Goal: Transaction & Acquisition: Purchase product/service

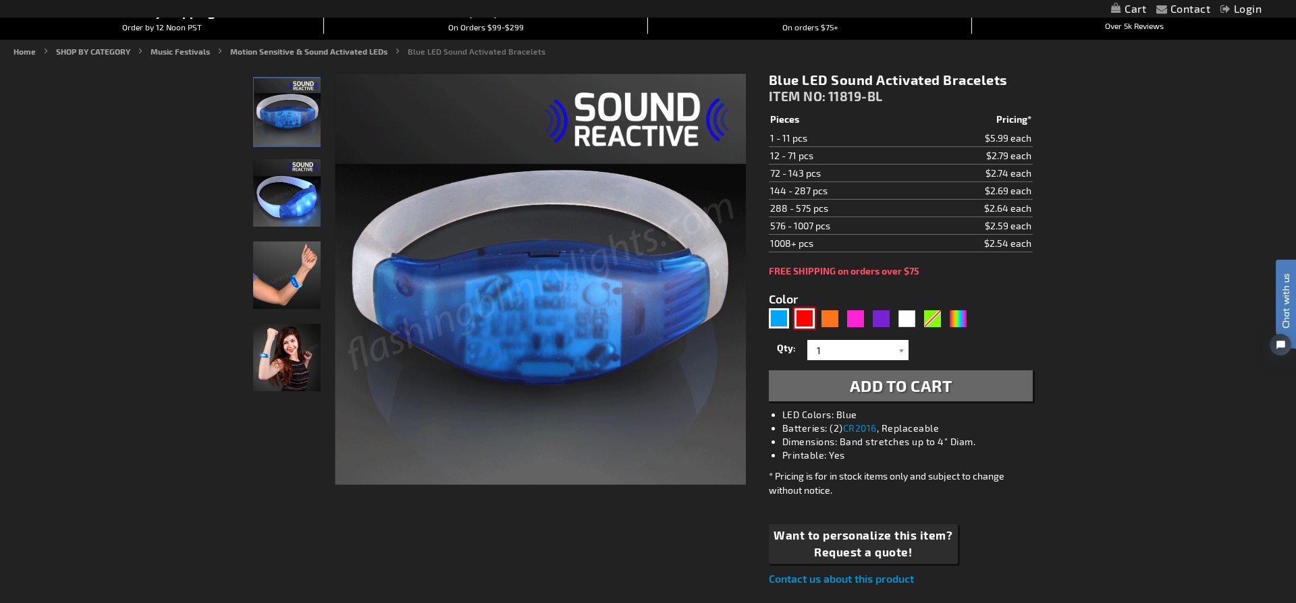
click at [807, 318] on div "Red" at bounding box center [804, 318] width 20 height 20
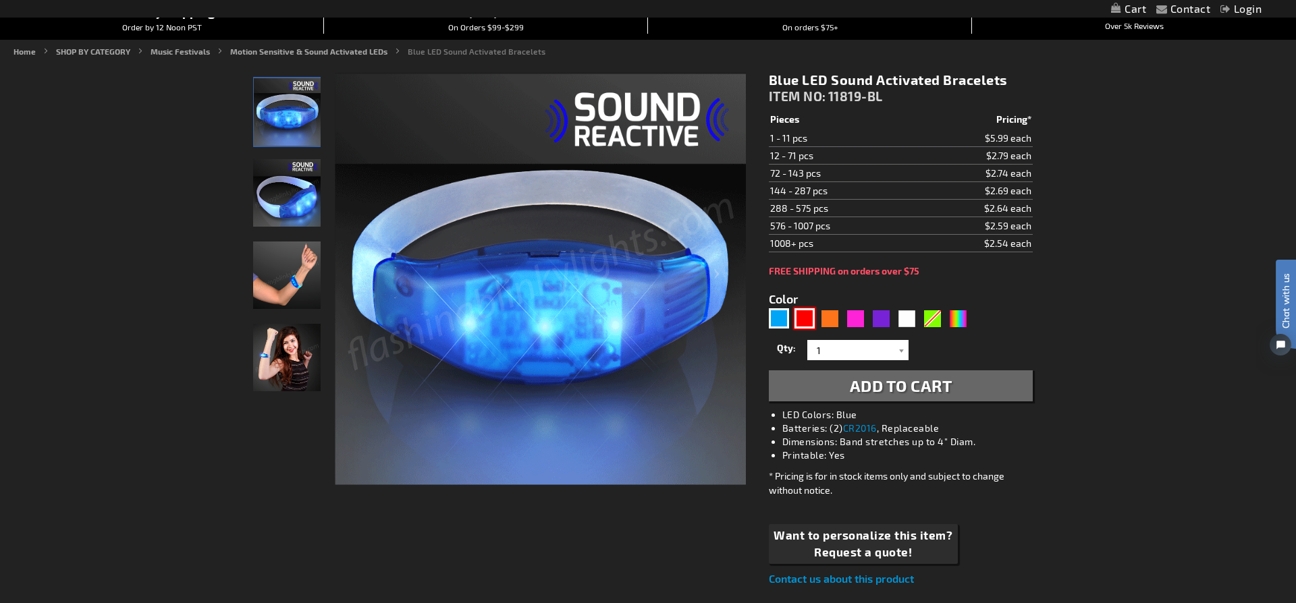
type input "5641"
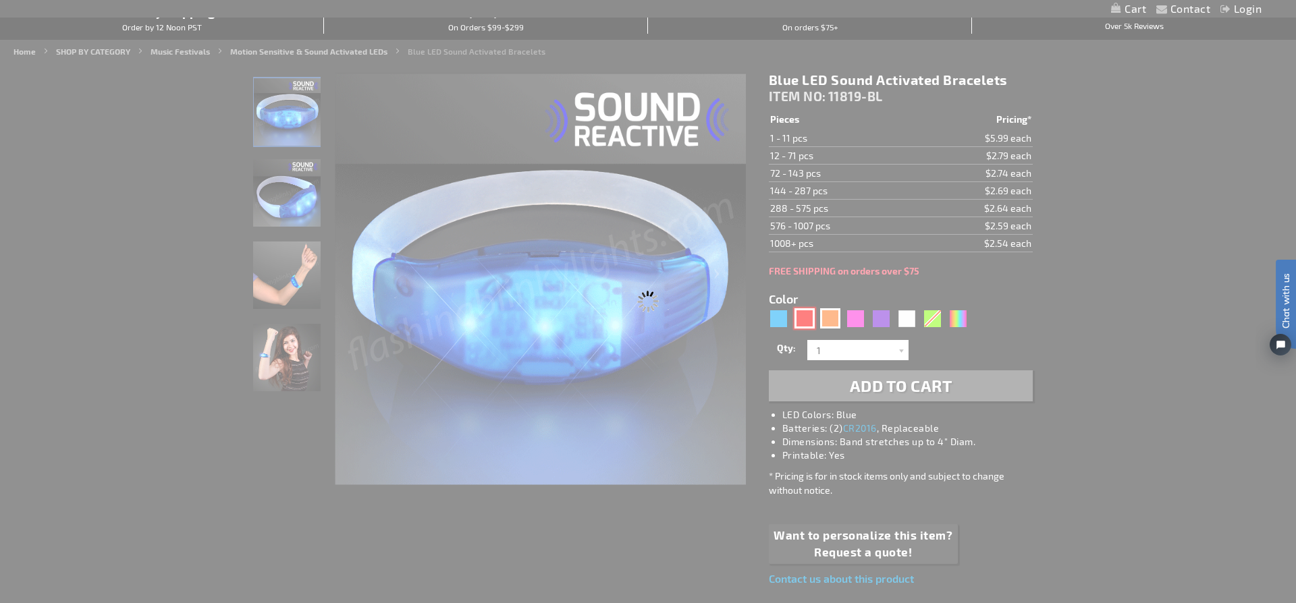
type input "11819-RD"
type input "Customize - Red LED Sound Activated Bracelets - ITEM NO: 11819-RD"
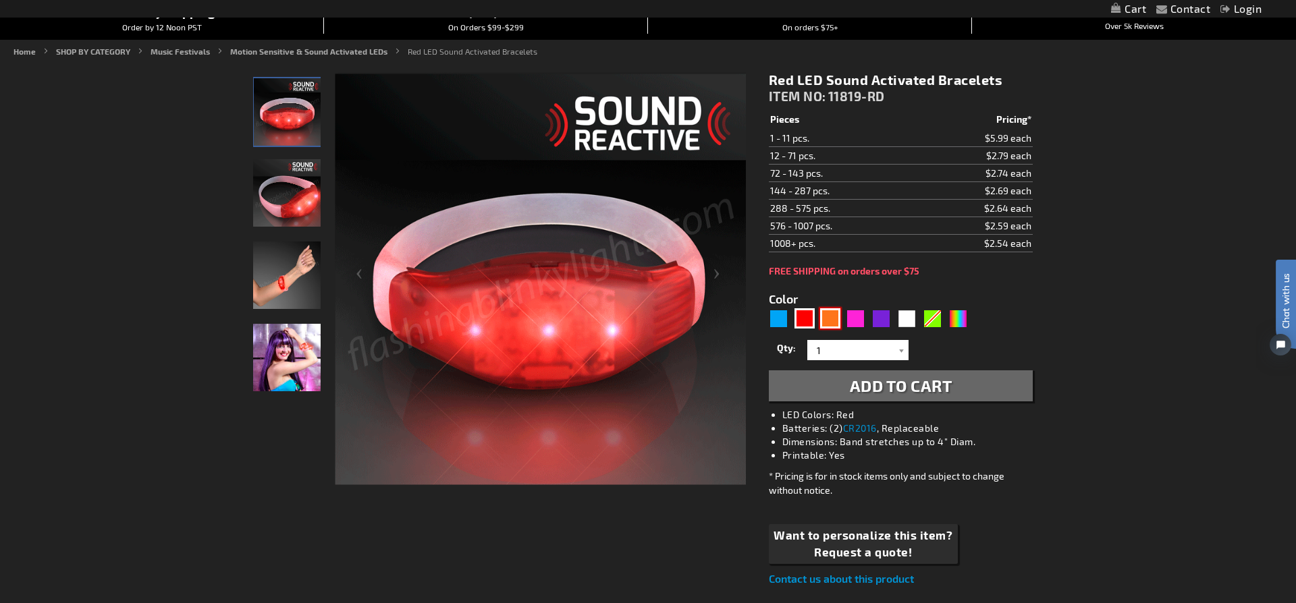
click at [827, 319] on div "Orange" at bounding box center [830, 318] width 20 height 20
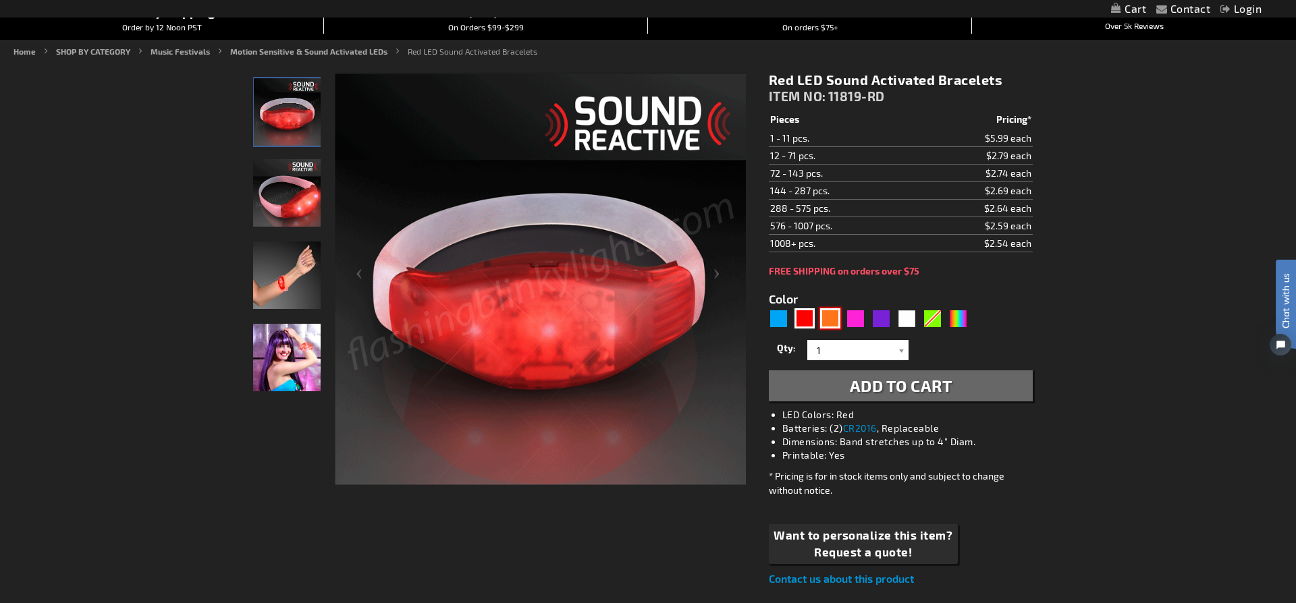
type input "5637"
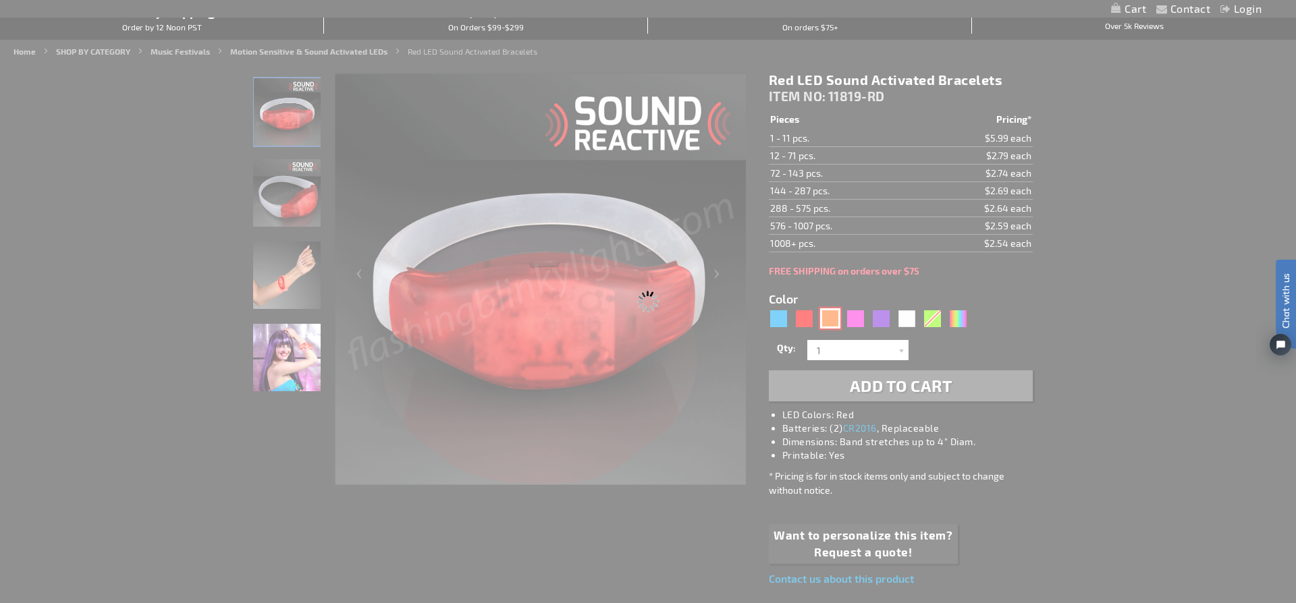
type input "11819-OR"
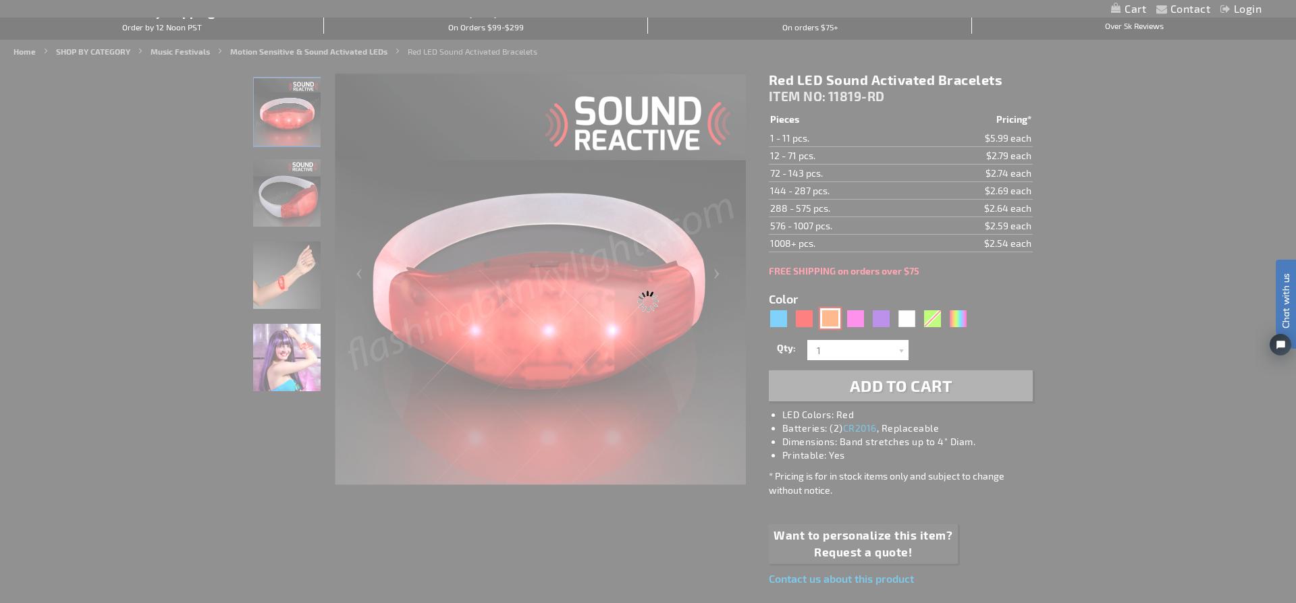
type input "Customize - Orange LED Sound Sensitive Light Bracelets - ITEM NO: 11819-OR"
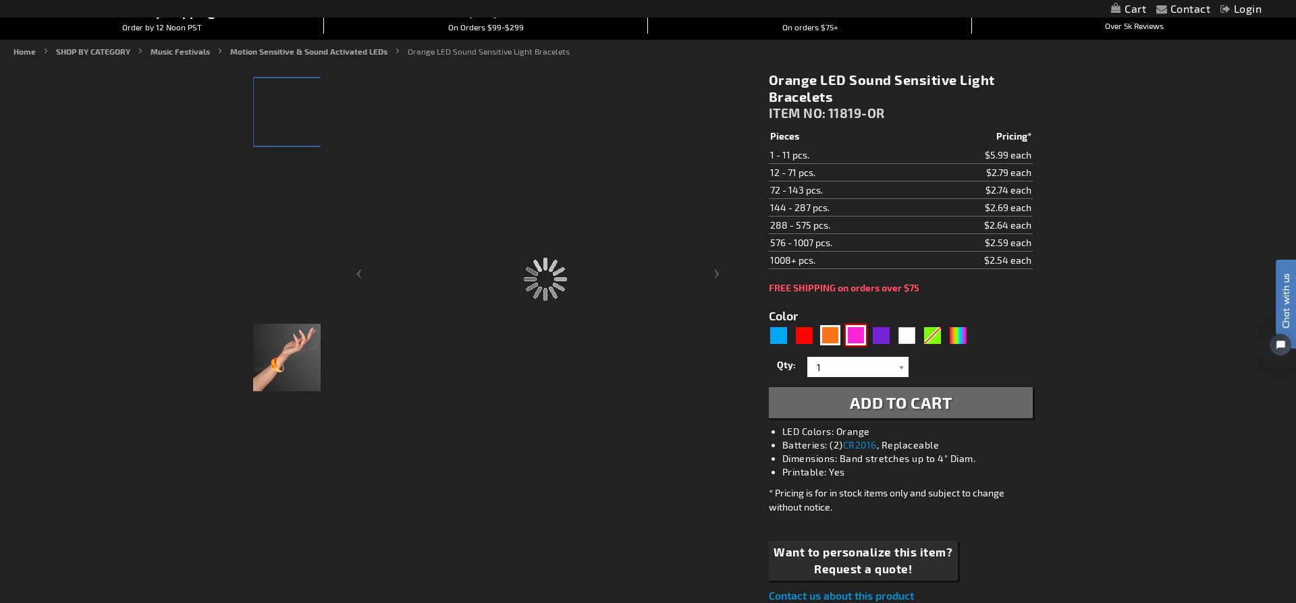
click at [856, 335] on div "Pink" at bounding box center [856, 335] width 20 height 20
type input "5639"
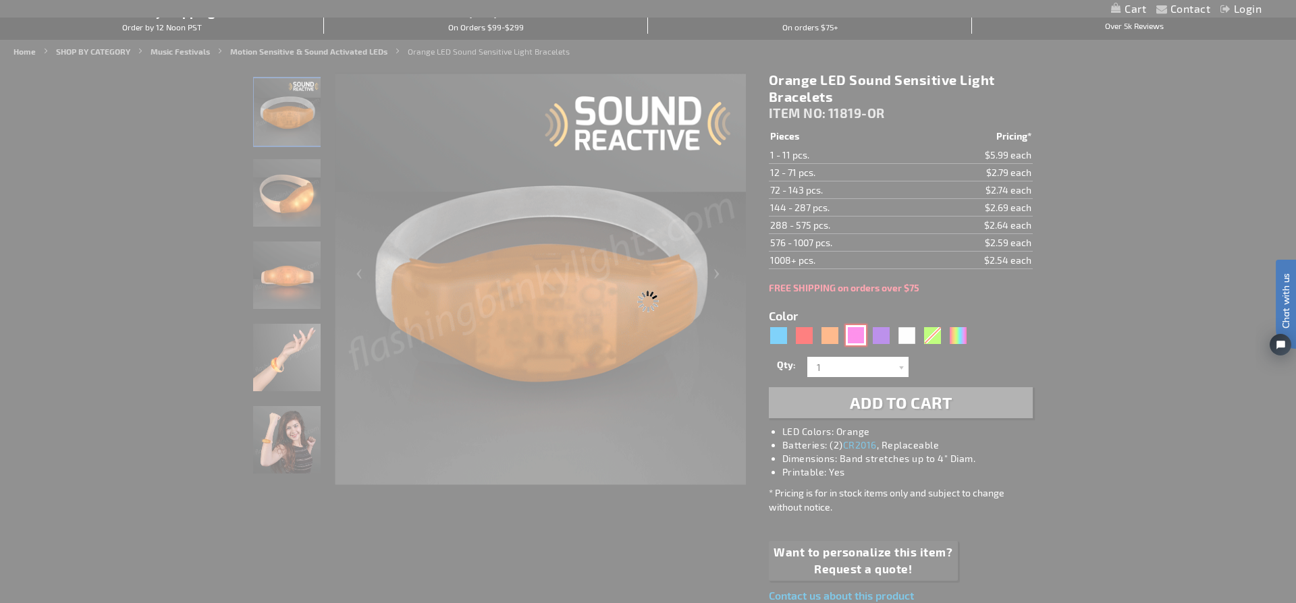
type input "11819-PK"
type input "Customize - Pink LED Sound Sensitive Light Bracelets - ITEM NO: 11819-PK"
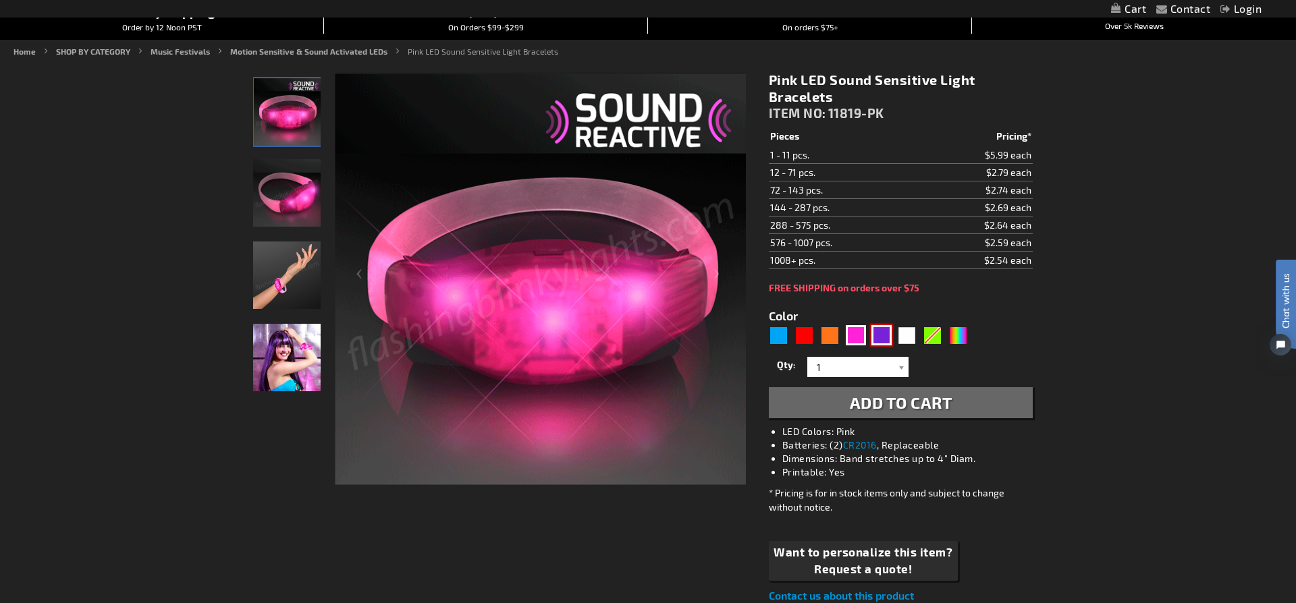
click at [882, 332] on div "Purple" at bounding box center [881, 335] width 20 height 20
type input "5640"
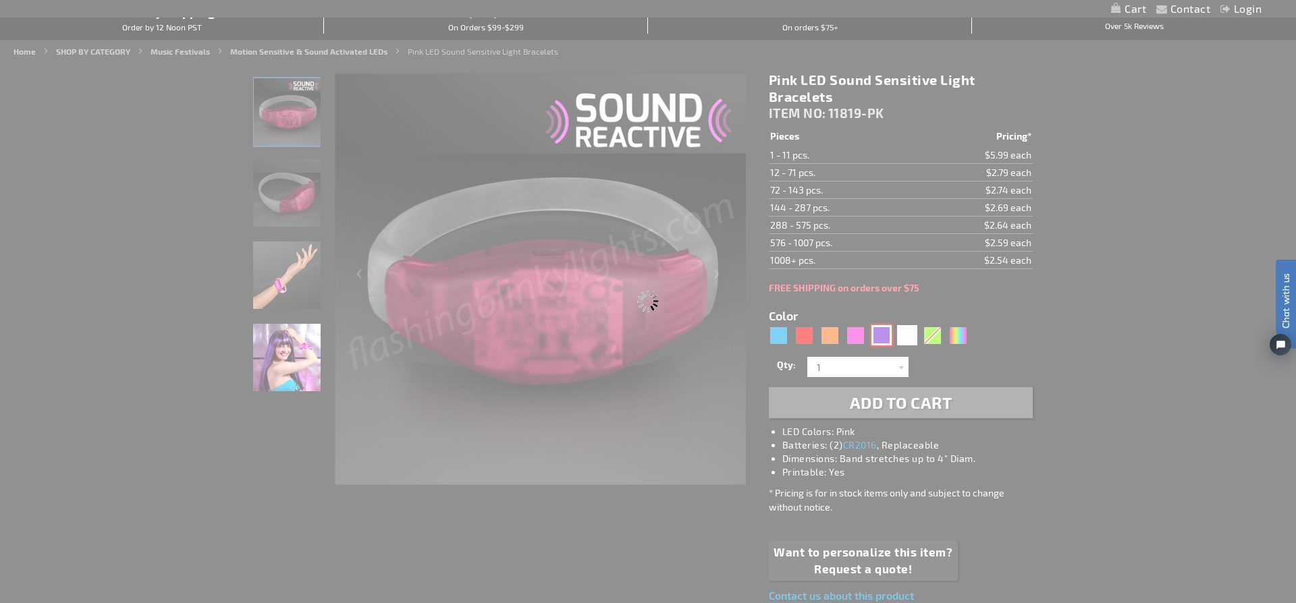
type input "11819-PR"
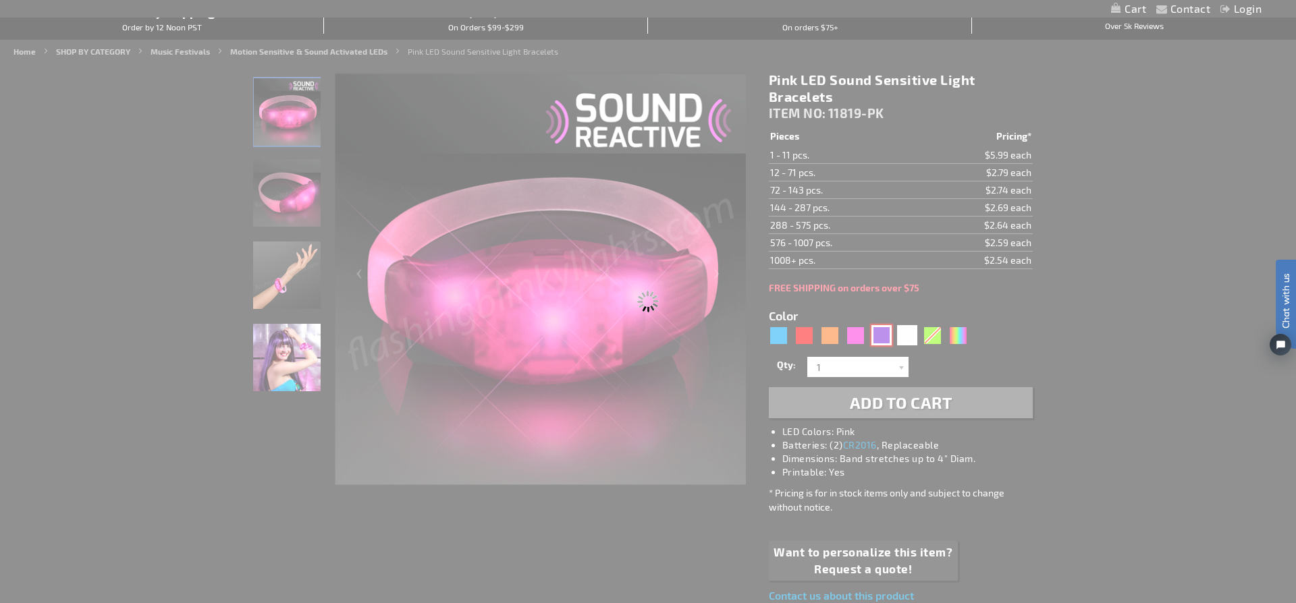
type input "Customize - Purple LED Sound Sensitive Light Bracelets - ITEM NO: 11819-PR"
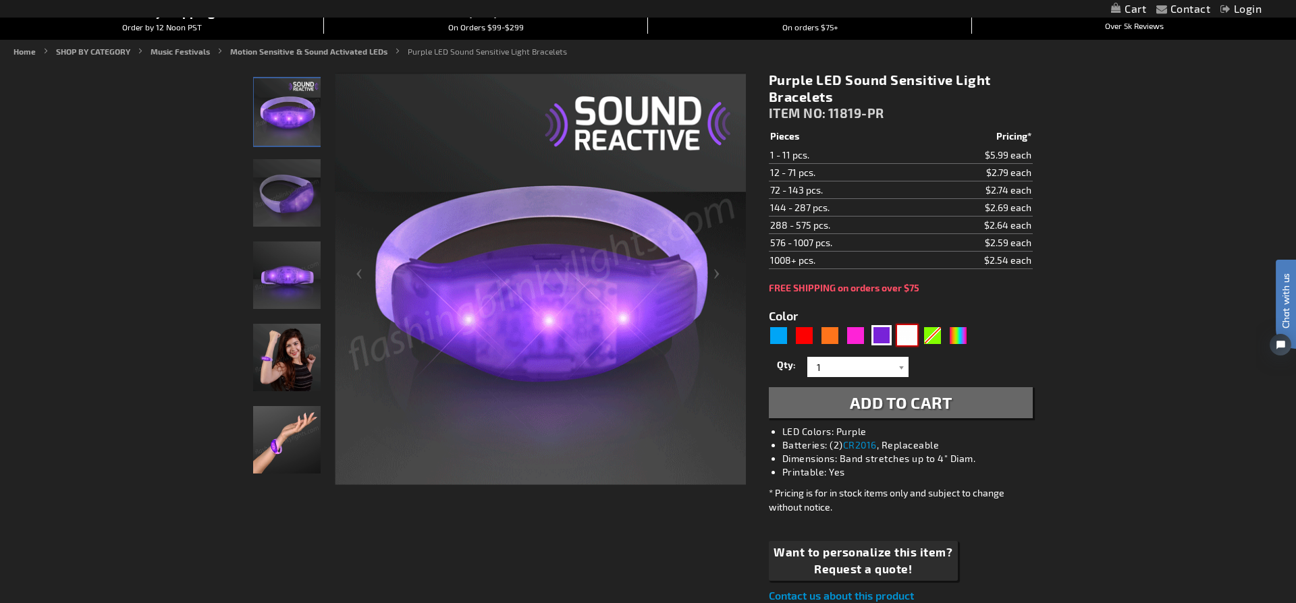
click at [905, 336] on div "White" at bounding box center [907, 335] width 20 height 20
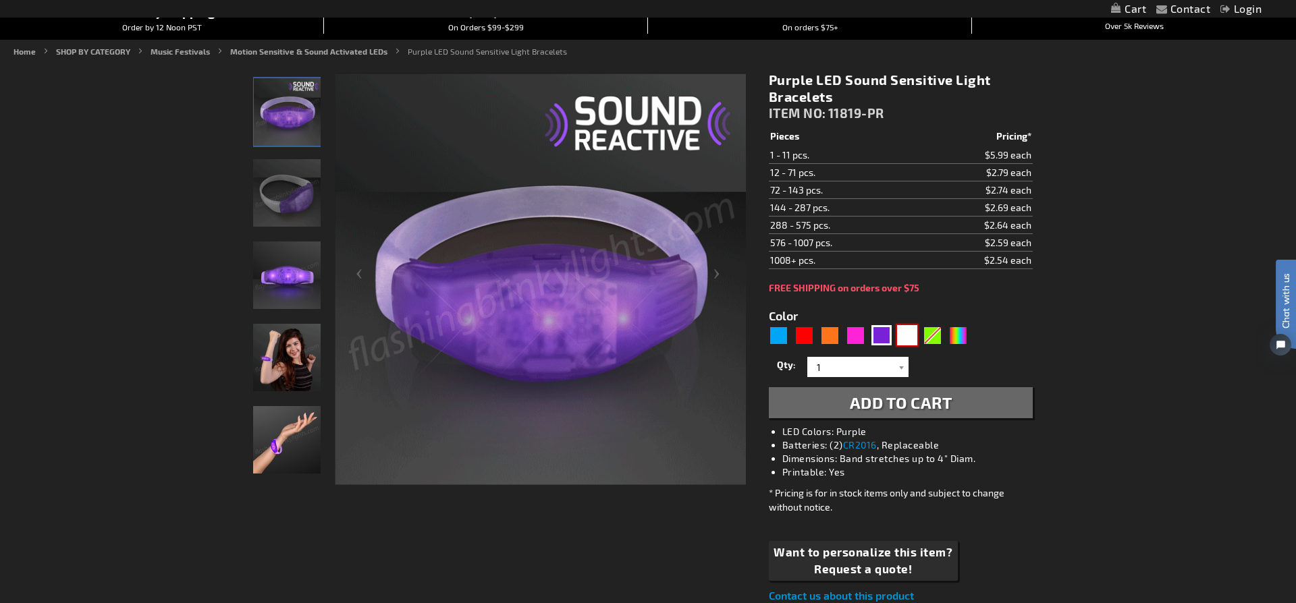
type input "5646"
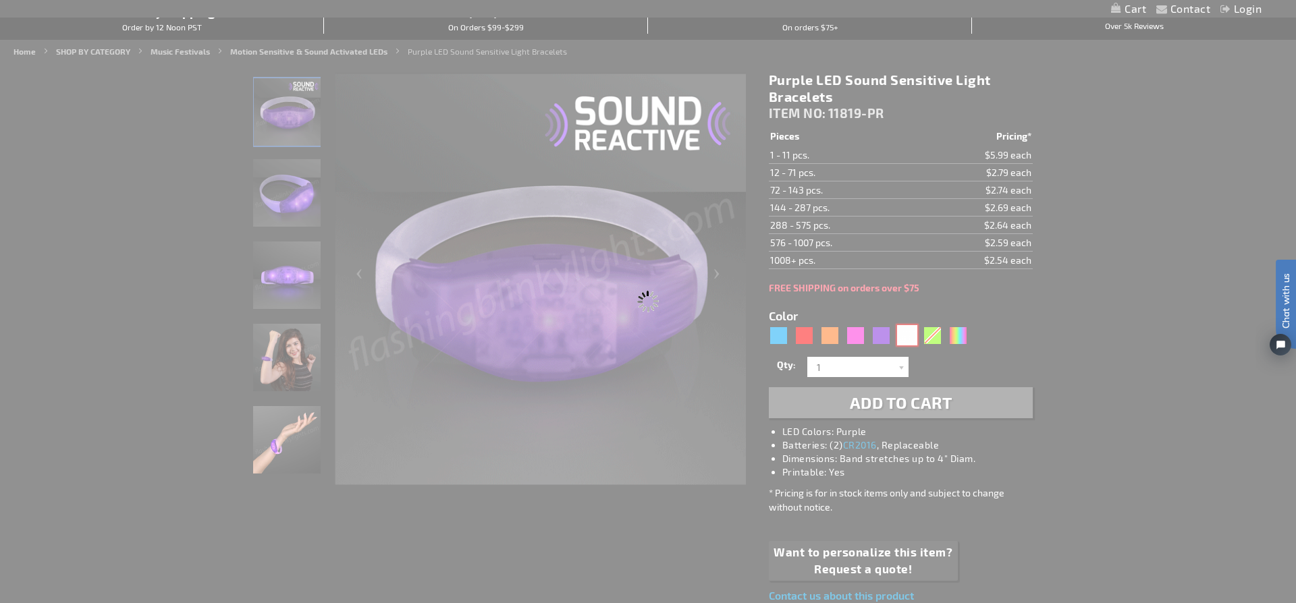
type input "11819-WT"
type input "Customize - White LED Sound Activated Bracelets - ITEM NO: 11819-WT"
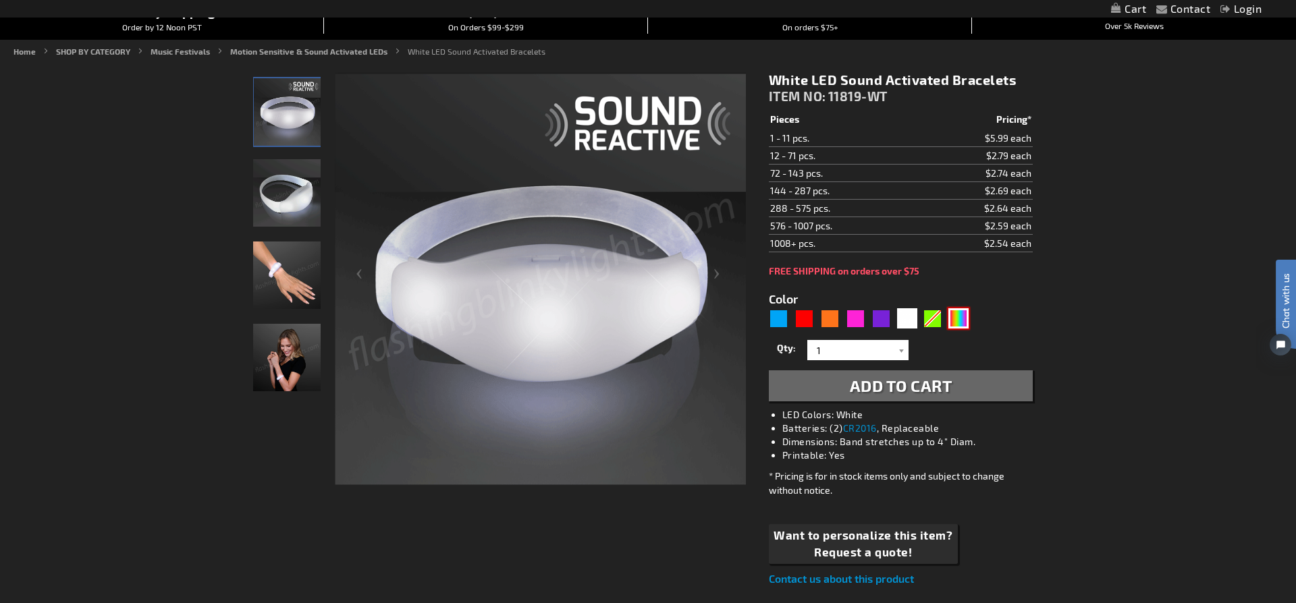
click at [956, 322] on div "Multicolor" at bounding box center [958, 318] width 20 height 20
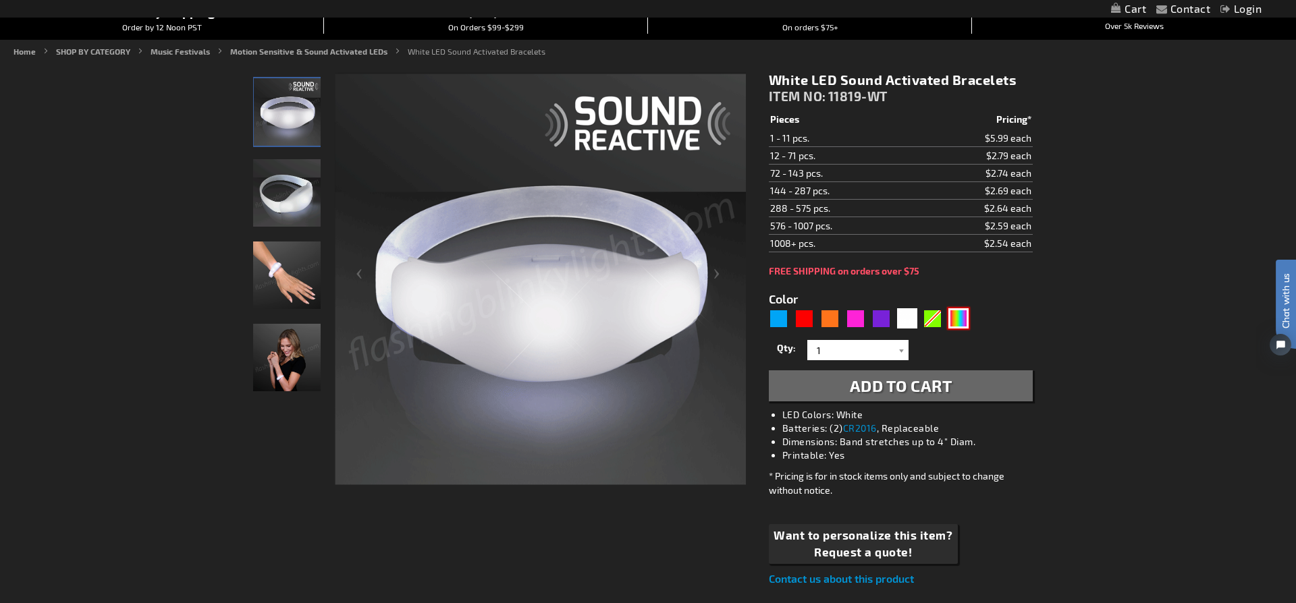
type input "5659"
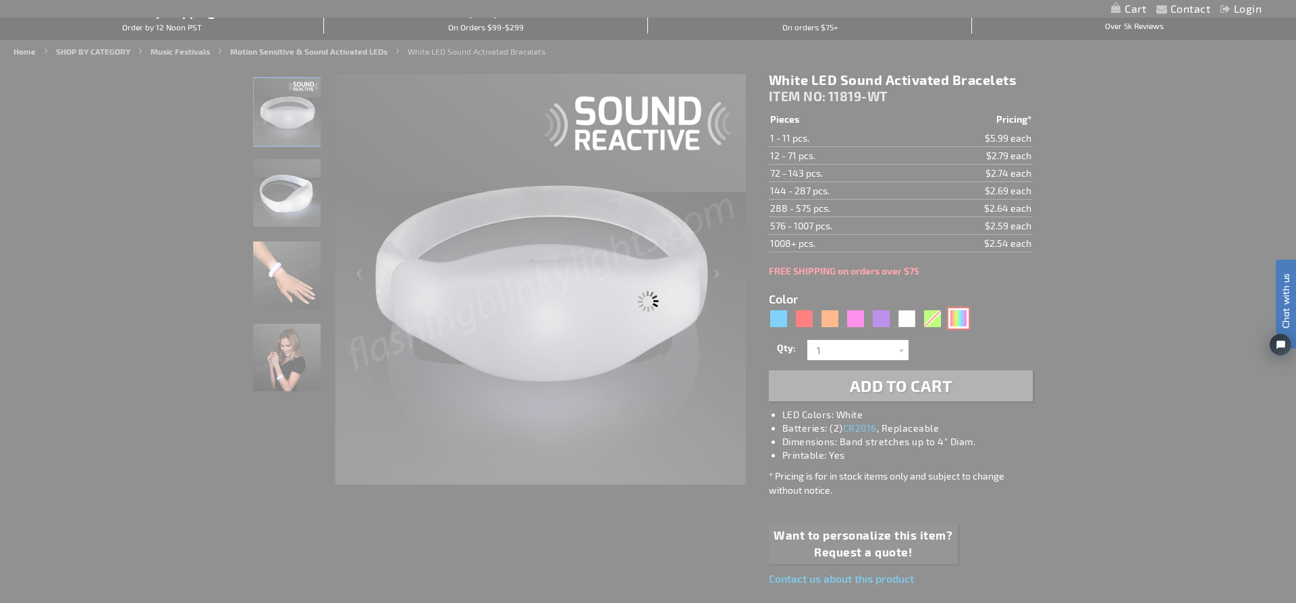
type input "11819-MLT"
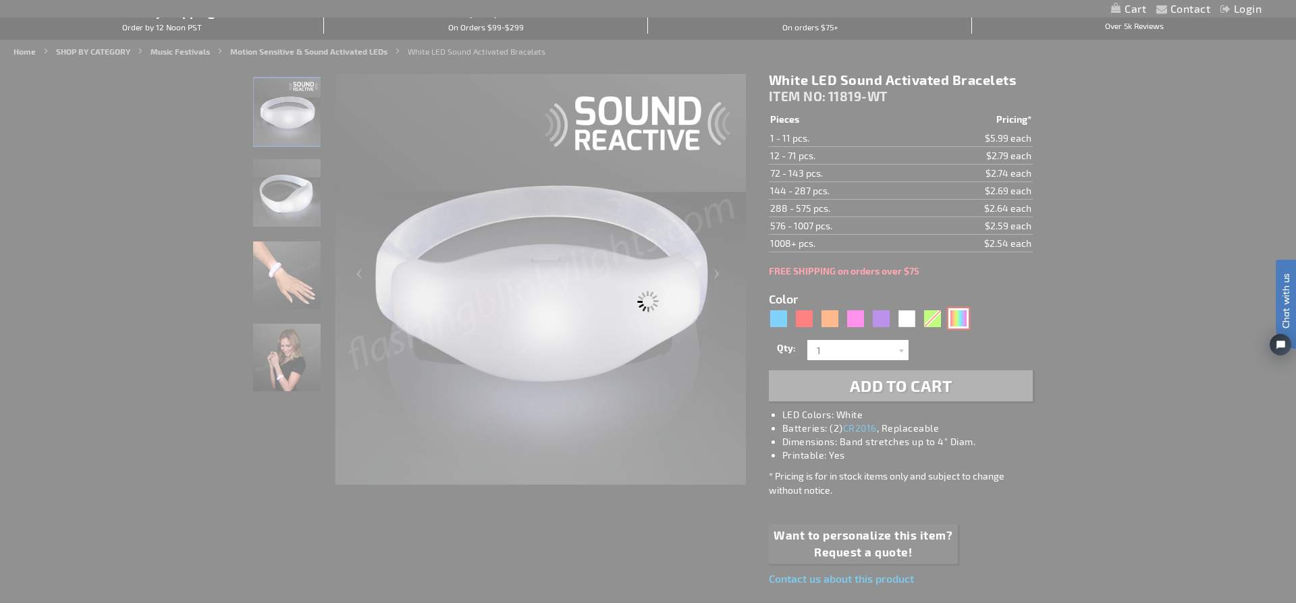
type input "Customize - Sound Activated Light Up Multicolor Bracelets - ITEM NO: 11819-MLT"
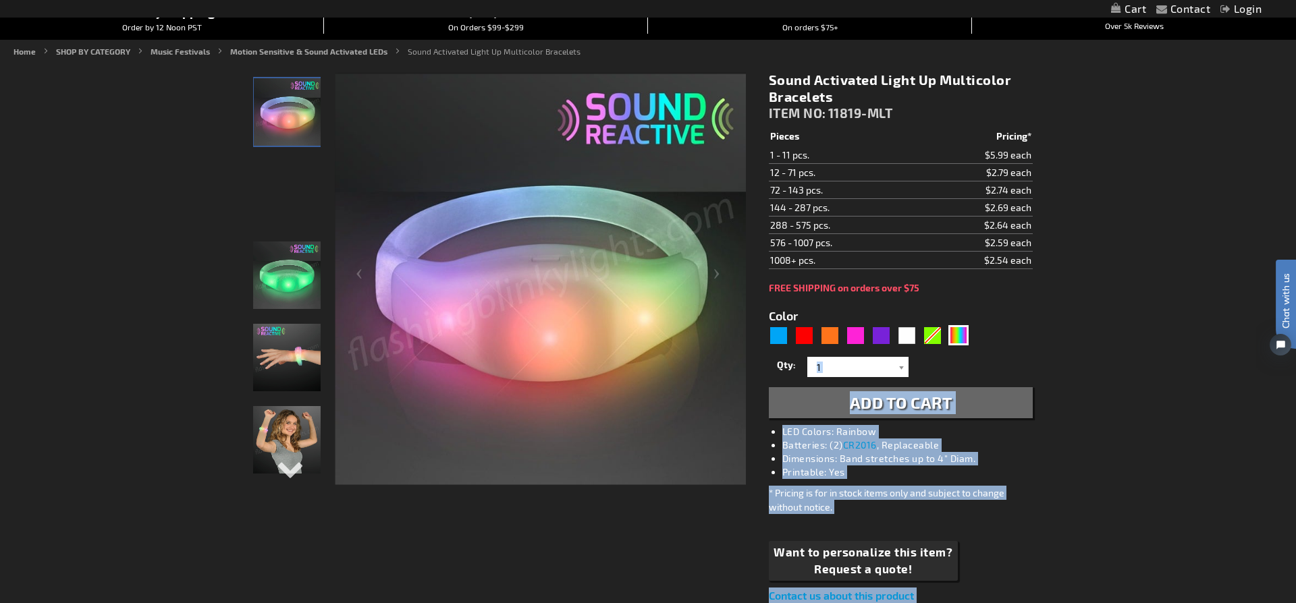
drag, startPoint x: 1004, startPoint y: 294, endPoint x: 1101, endPoint y: 426, distance: 163.6
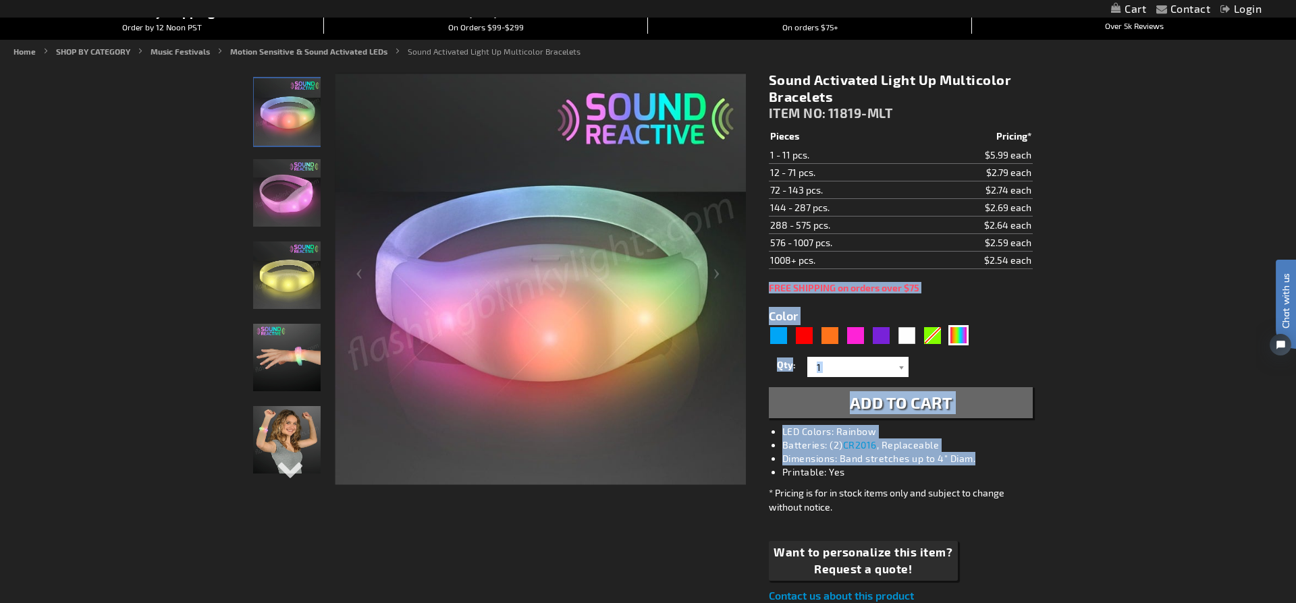
drag, startPoint x: 964, startPoint y: 317, endPoint x: 1079, endPoint y: 399, distance: 141.2
click at [1034, 456] on div "Sound Activated Light Up Multicolor Bracelets ITEM NO: 11819-MLT $2.54 Pieces P…" at bounding box center [901, 337] width 284 height 553
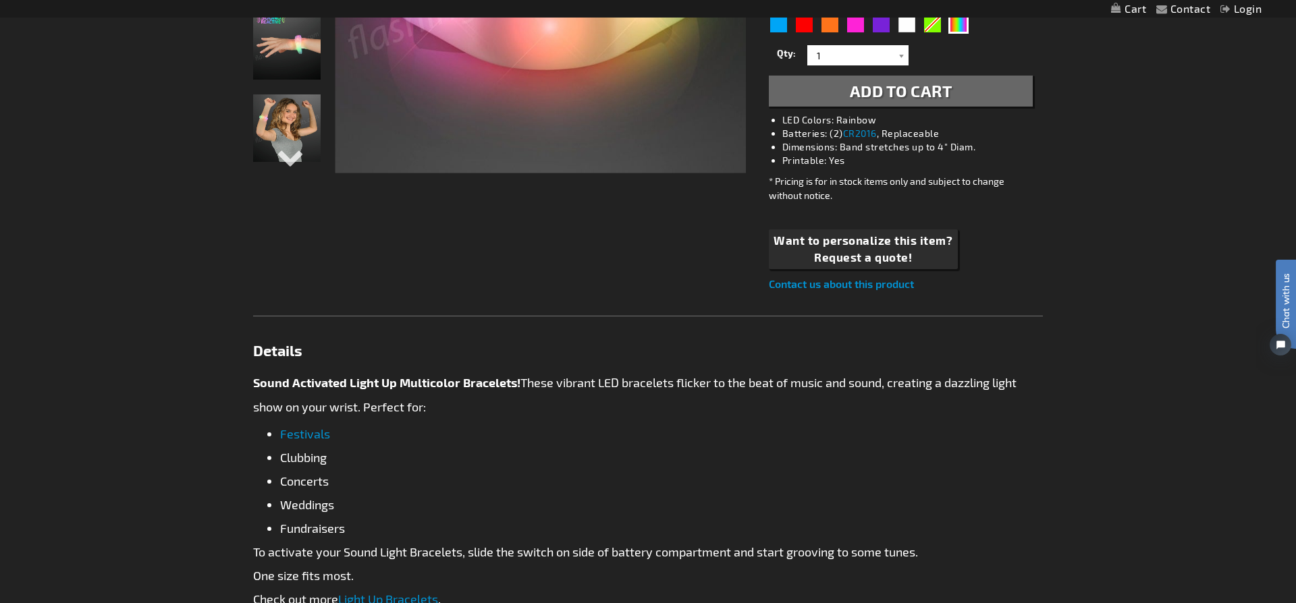
scroll to position [453, 0]
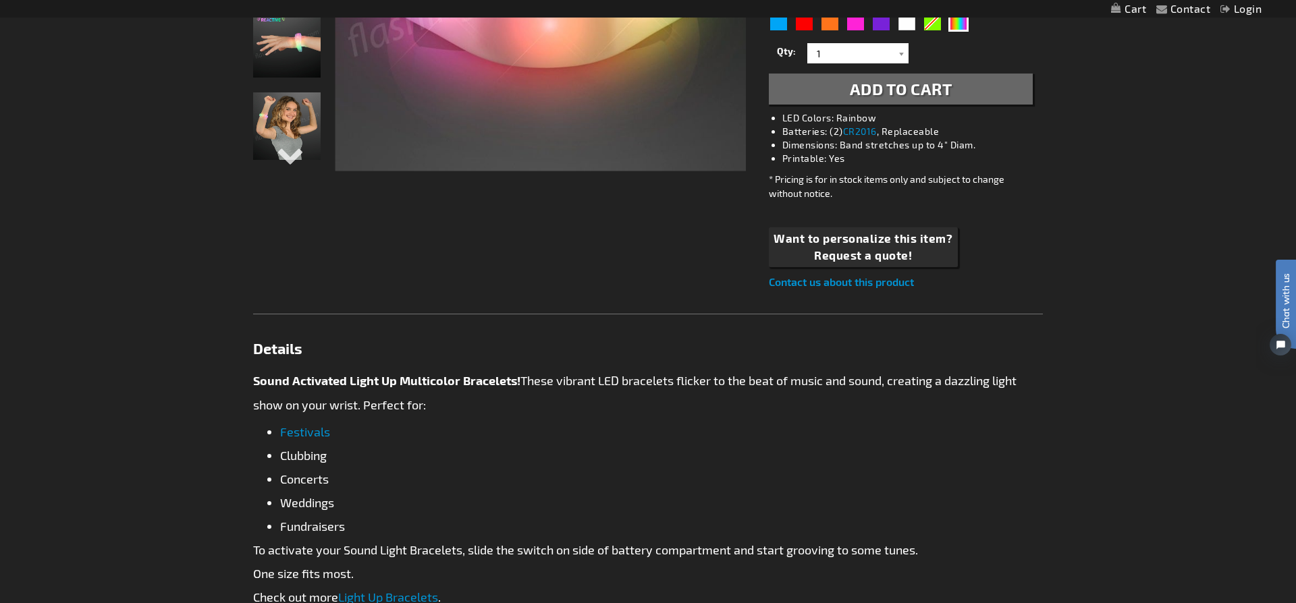
drag, startPoint x: 198, startPoint y: 328, endPoint x: 846, endPoint y: 460, distance: 660.5
click at [990, 574] on div "Contact Compare Products Login Skip to Content My Cart My Cart Close You have n…" at bounding box center [648, 407] width 1296 height 1720
click at [430, 315] on div "Details Sound Activated Light Up Multicolor Bracelets! These vibrant LED bracel…" at bounding box center [648, 463] width 790 height 299
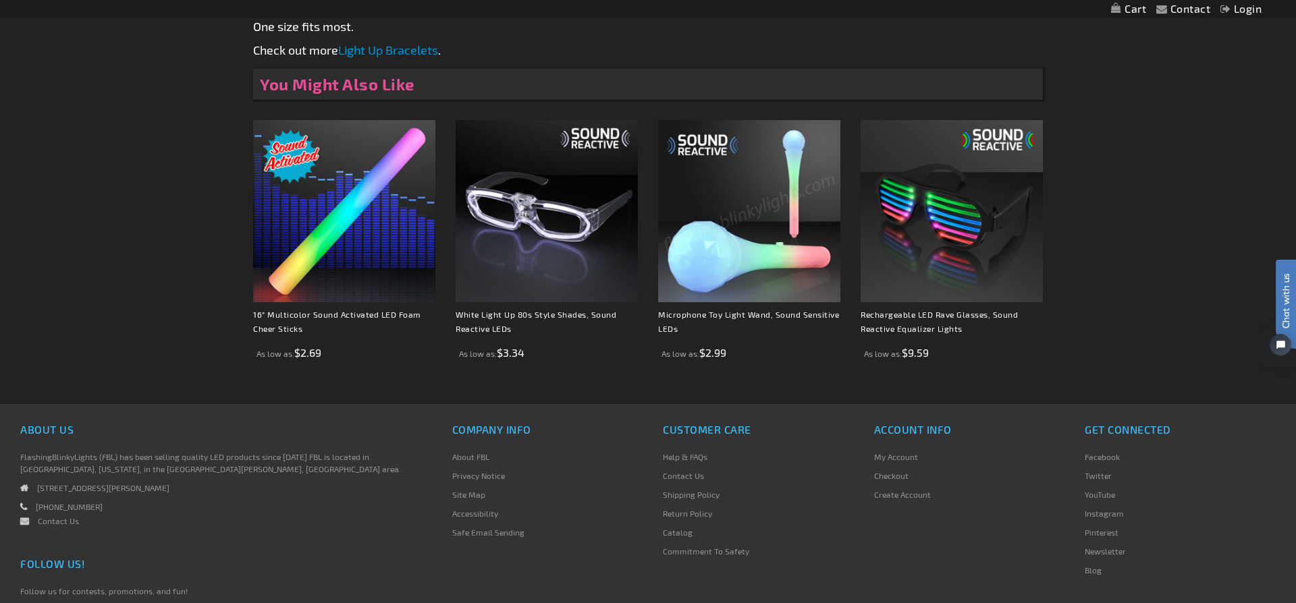
drag, startPoint x: 237, startPoint y: 332, endPoint x: 501, endPoint y: 322, distance: 264.1
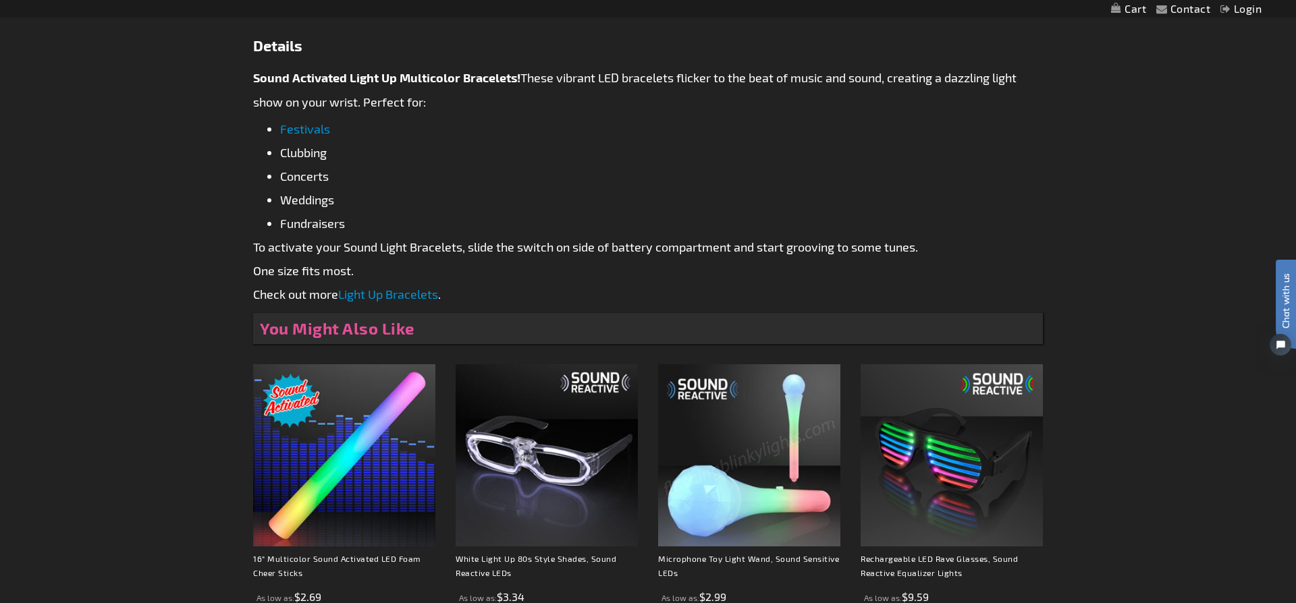
click at [508, 151] on li "Clubbing" at bounding box center [661, 152] width 763 height 17
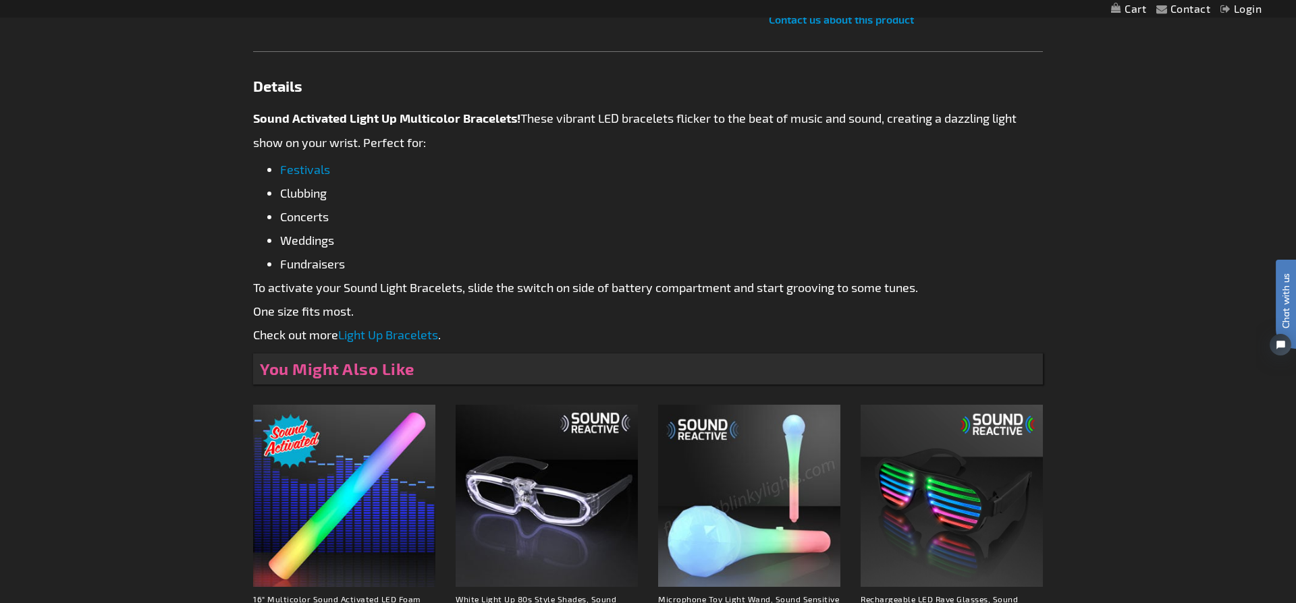
scroll to position [712, 0]
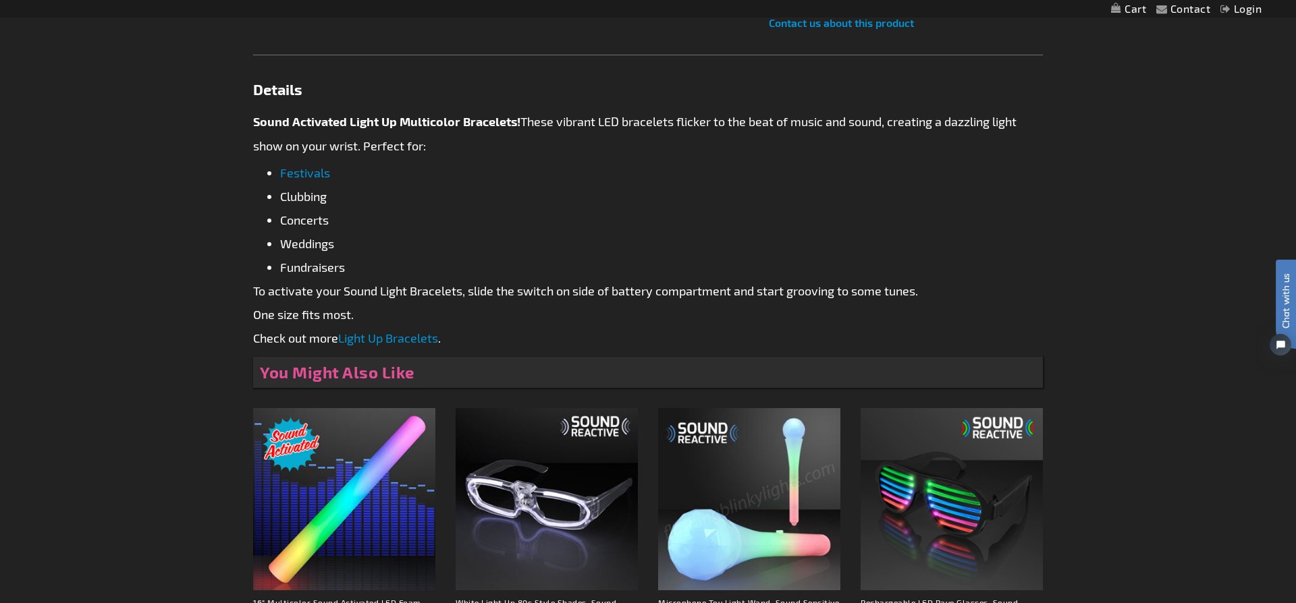
drag, startPoint x: 243, startPoint y: 93, endPoint x: 753, endPoint y: 474, distance: 636.6
click at [753, 475] on div "Contact Compare Products Login Skip to Content My Cart My Cart Close You have n…" at bounding box center [648, 148] width 1296 height 1720
click at [640, 205] on ul "Festivals Clubbing Concerts Weddings Fundraisers" at bounding box center [648, 220] width 790 height 111
drag, startPoint x: 294, startPoint y: 115, endPoint x: 774, endPoint y: 466, distance: 594.4
click at [774, 468] on div "Contact Compare Products Login Skip to Content My Cart My Cart Close You have n…" at bounding box center [648, 148] width 1296 height 1720
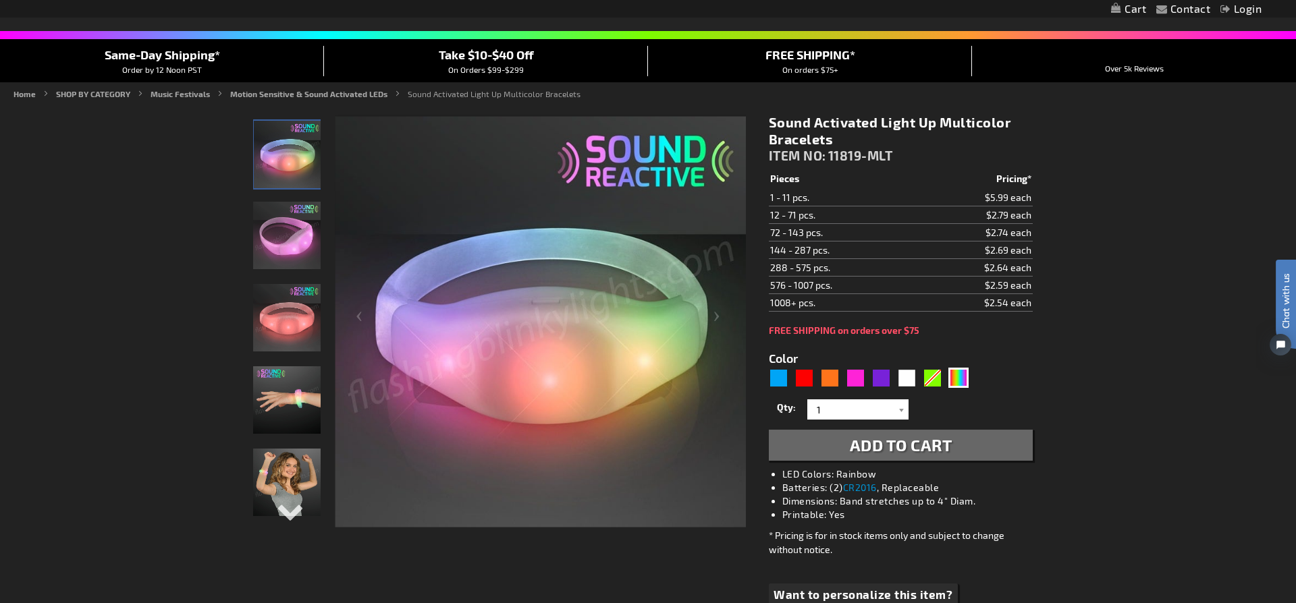
scroll to position [0, 0]
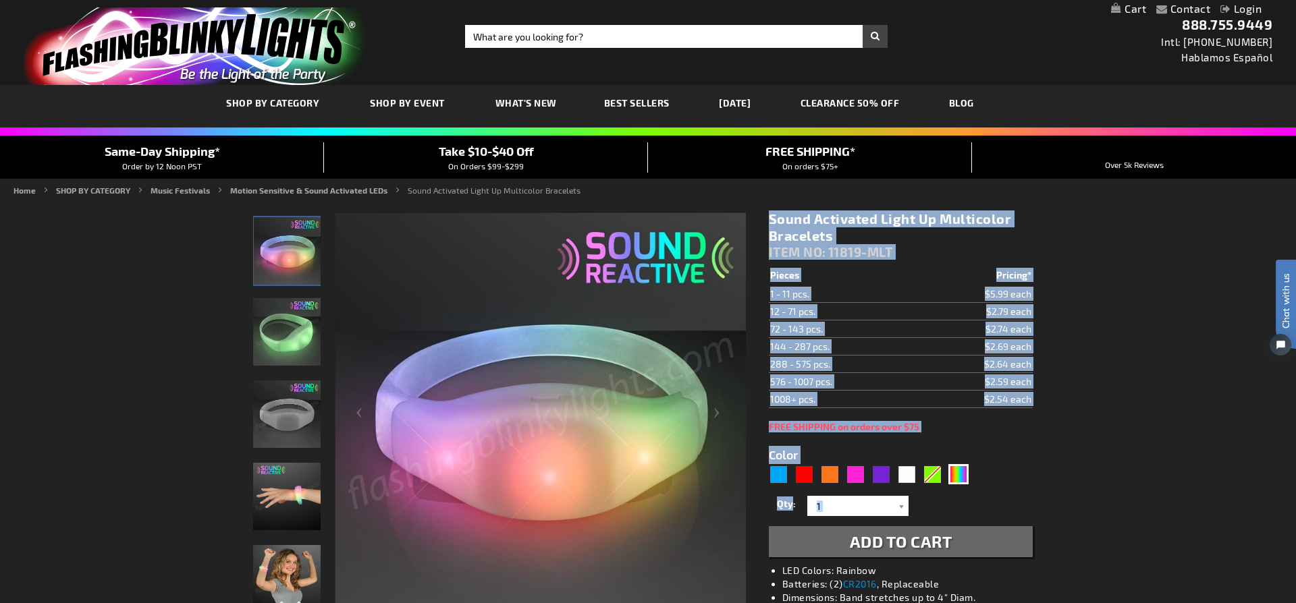
drag, startPoint x: 755, startPoint y: 197, endPoint x: 1066, endPoint y: 478, distance: 419.1
drag, startPoint x: 1206, startPoint y: 337, endPoint x: 929, endPoint y: 238, distance: 293.6
drag, startPoint x: 696, startPoint y: 184, endPoint x: 1079, endPoint y: 531, distance: 516.6
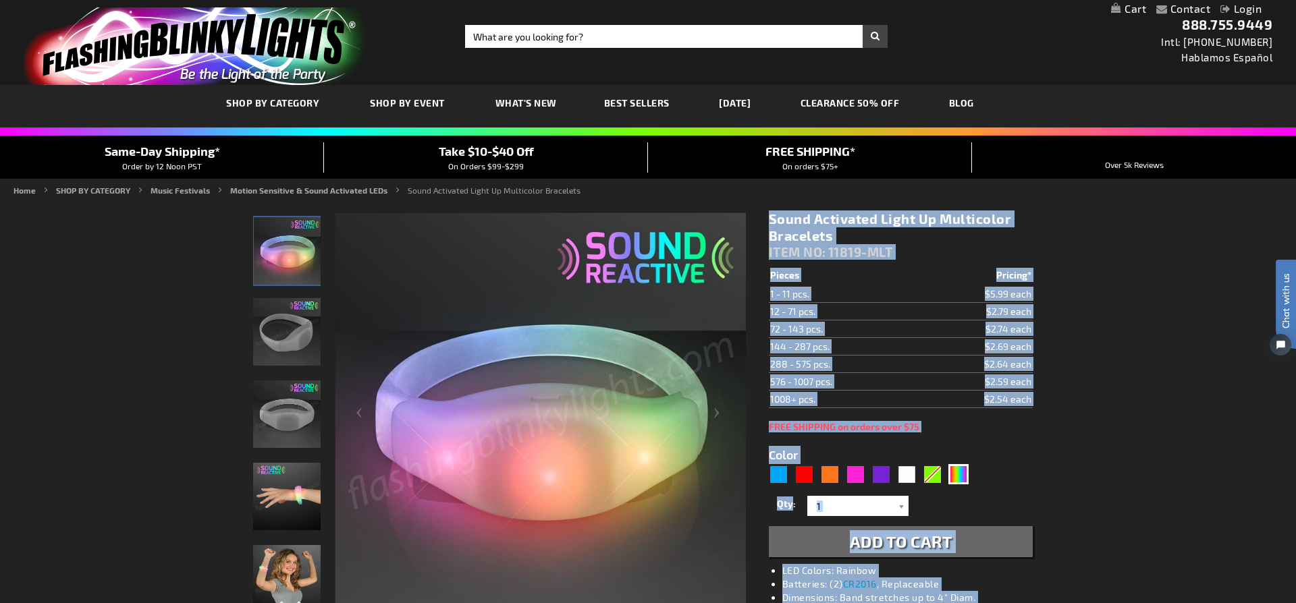
drag, startPoint x: 1022, startPoint y: 221, endPoint x: 1066, endPoint y: 516, distance: 297.6
drag, startPoint x: 200, startPoint y: 214, endPoint x: 1119, endPoint y: 431, distance: 944.7
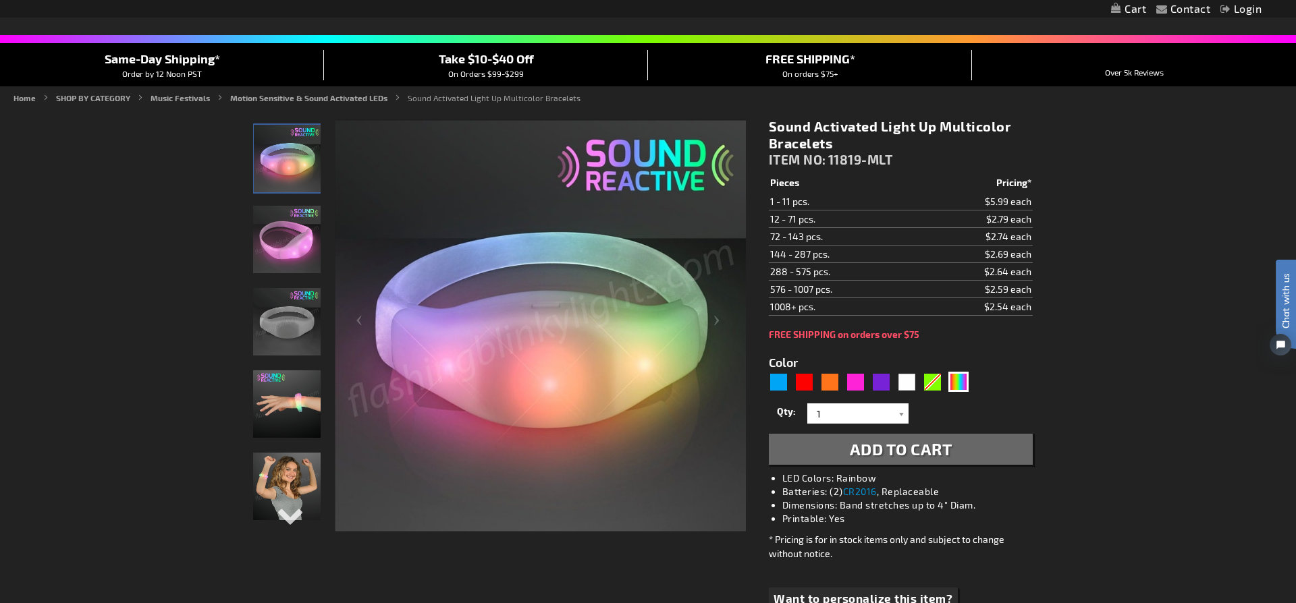
scroll to position [89, 0]
